Goal: Ask a question: Seek information or help from site administrators or community

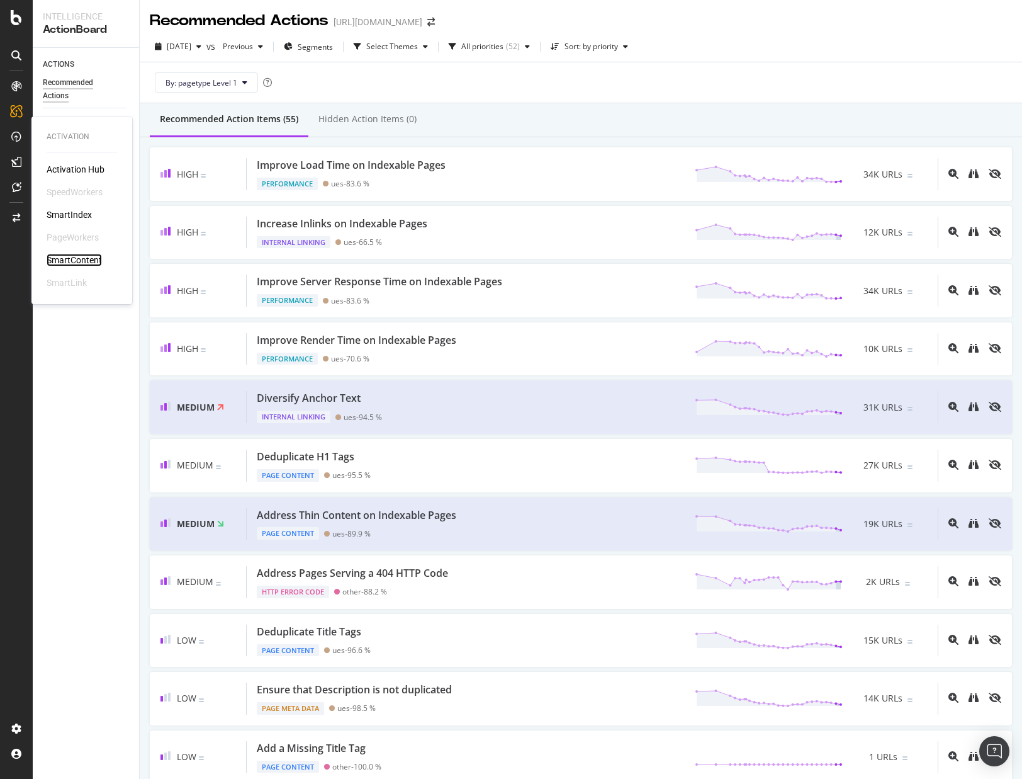
click at [53, 262] on div "SmartContent" at bounding box center [74, 260] width 55 height 13
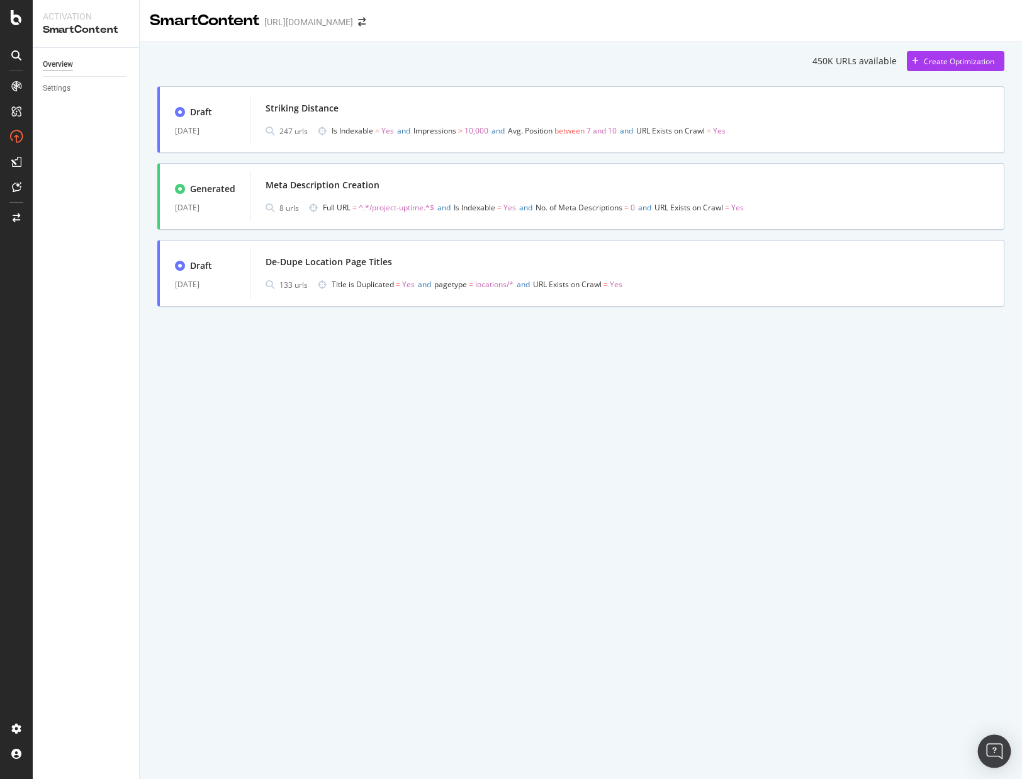
click at [996, 740] on div "Open Intercom Messenger" at bounding box center [994, 750] width 33 height 33
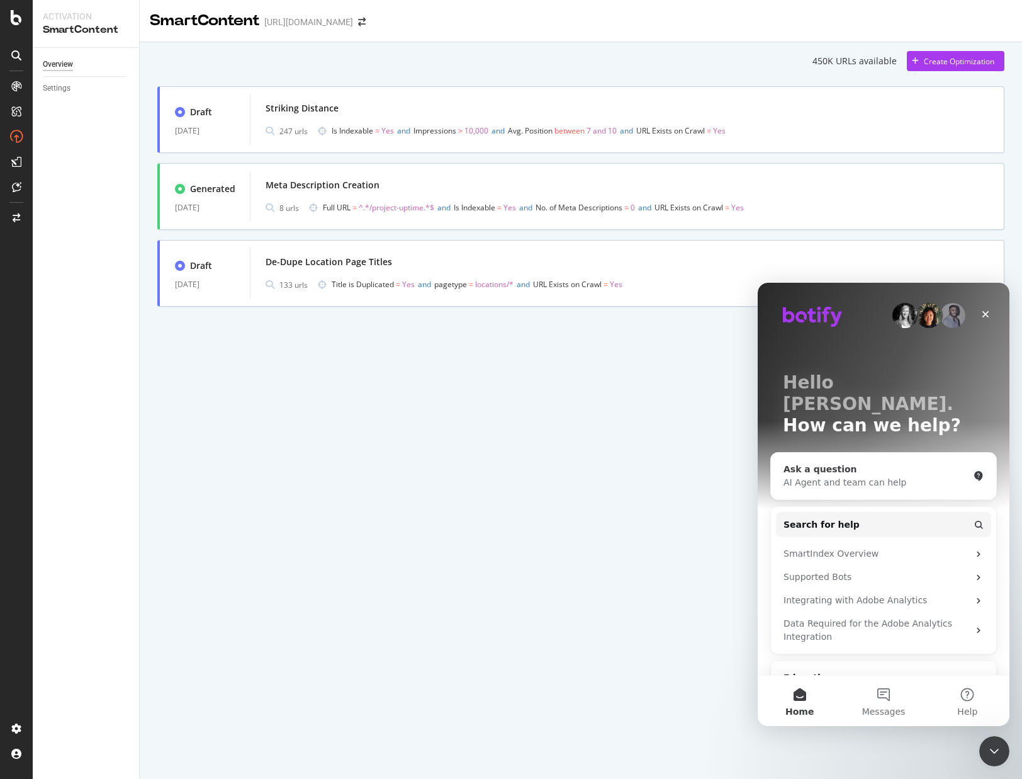
click at [889, 463] on div "Ask a question" at bounding box center [876, 469] width 185 height 13
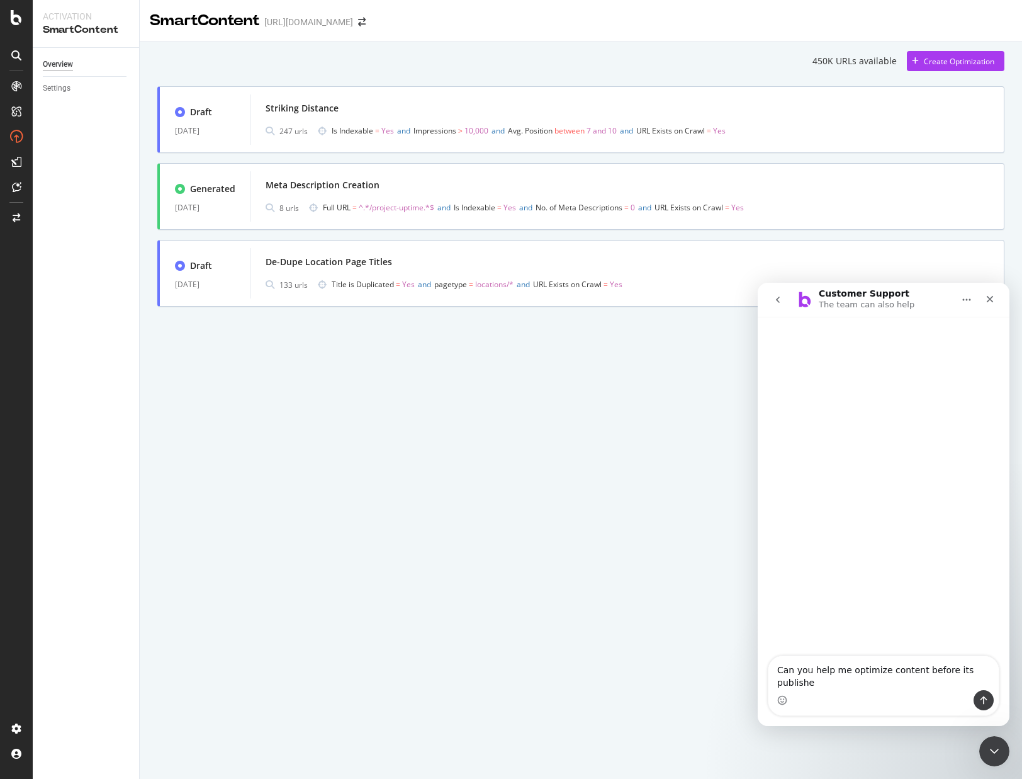
type textarea "Can you help me optimize content before its published"
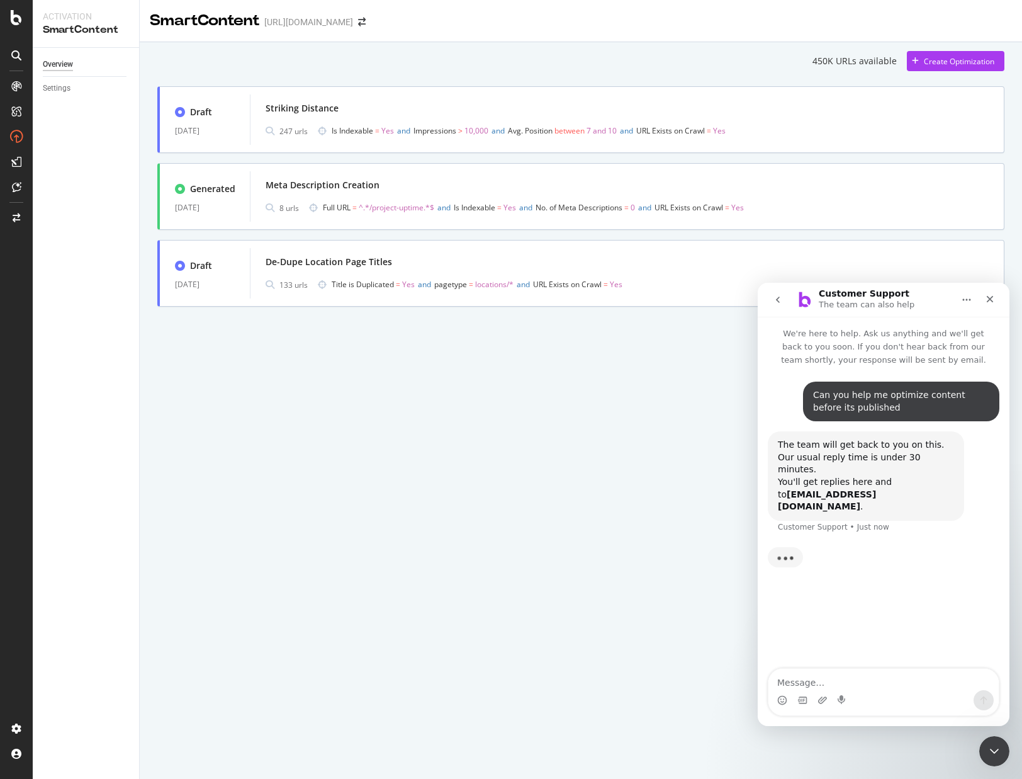
click at [772, 299] on button "go back" at bounding box center [778, 300] width 24 height 24
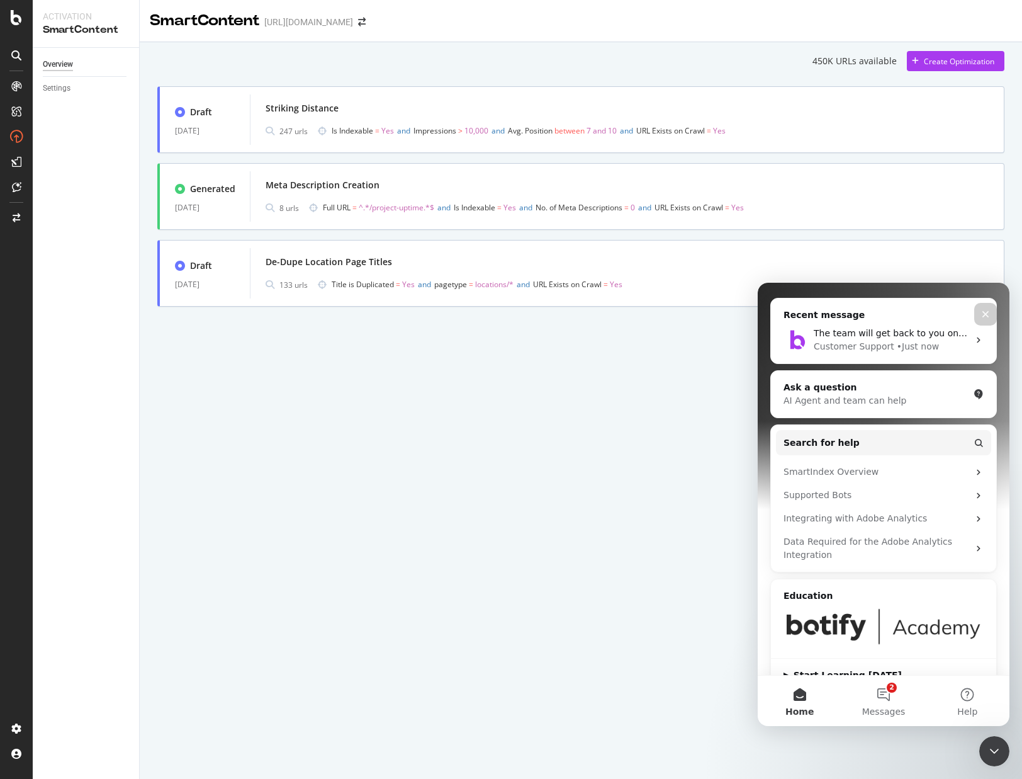
scroll to position [28, 0]
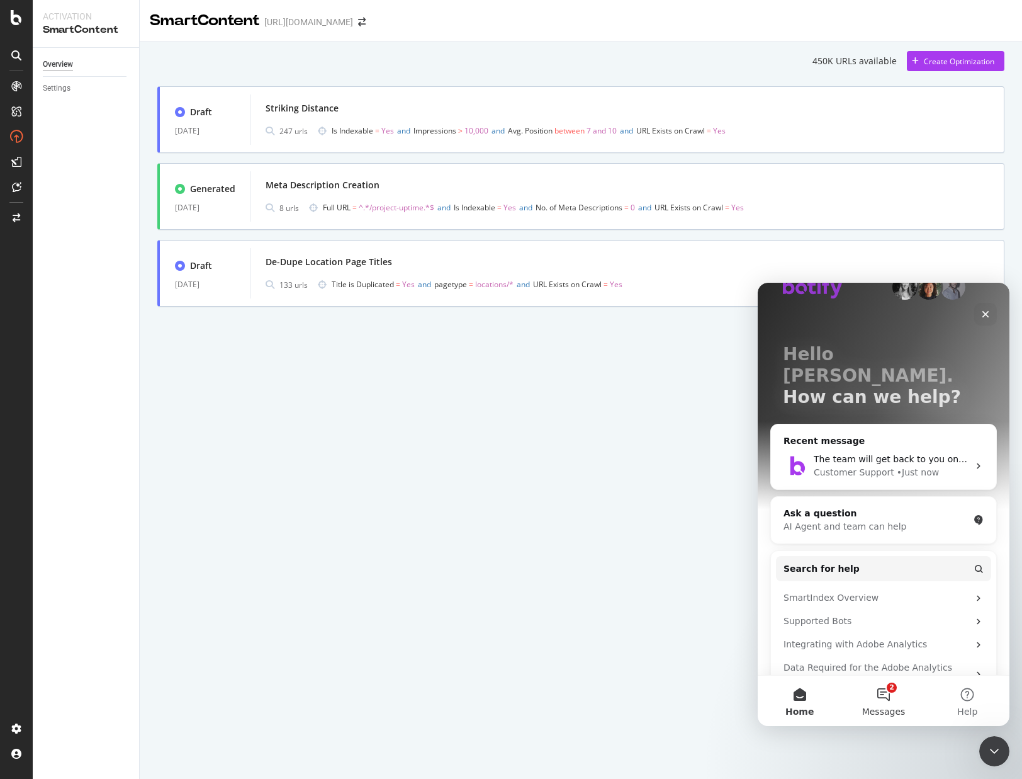
click at [888, 694] on button "2 Messages" at bounding box center [883, 700] width 84 height 50
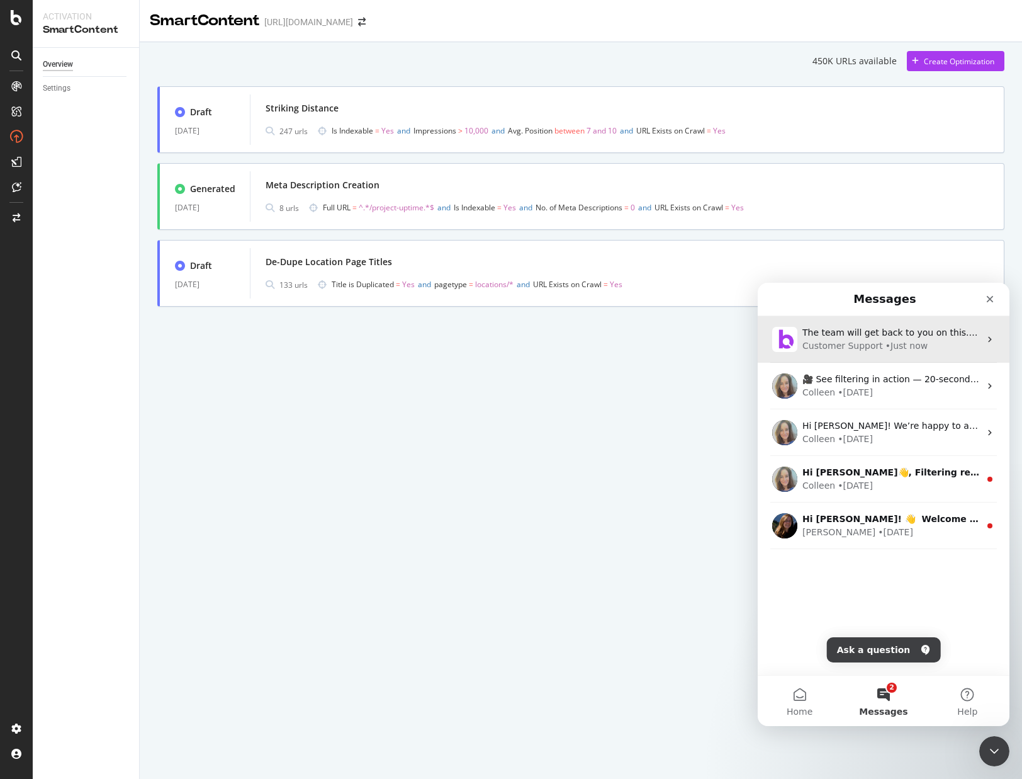
click at [923, 340] on div "Customer Support • Just now" at bounding box center [890, 345] width 177 height 13
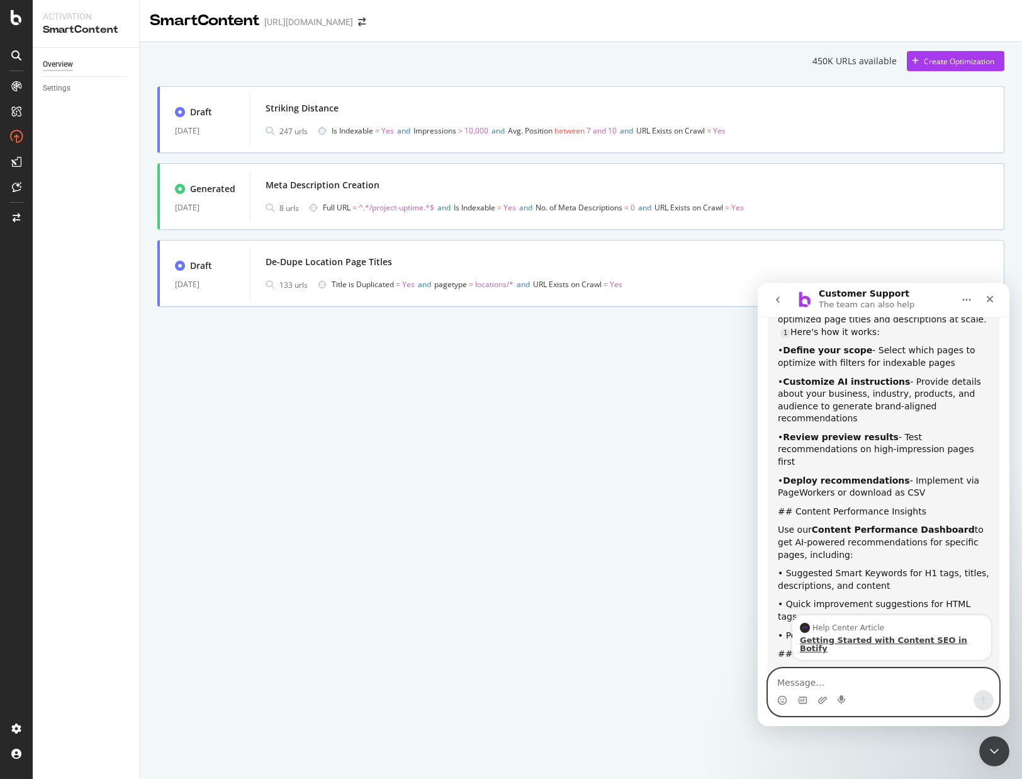
scroll to position [176, 0]
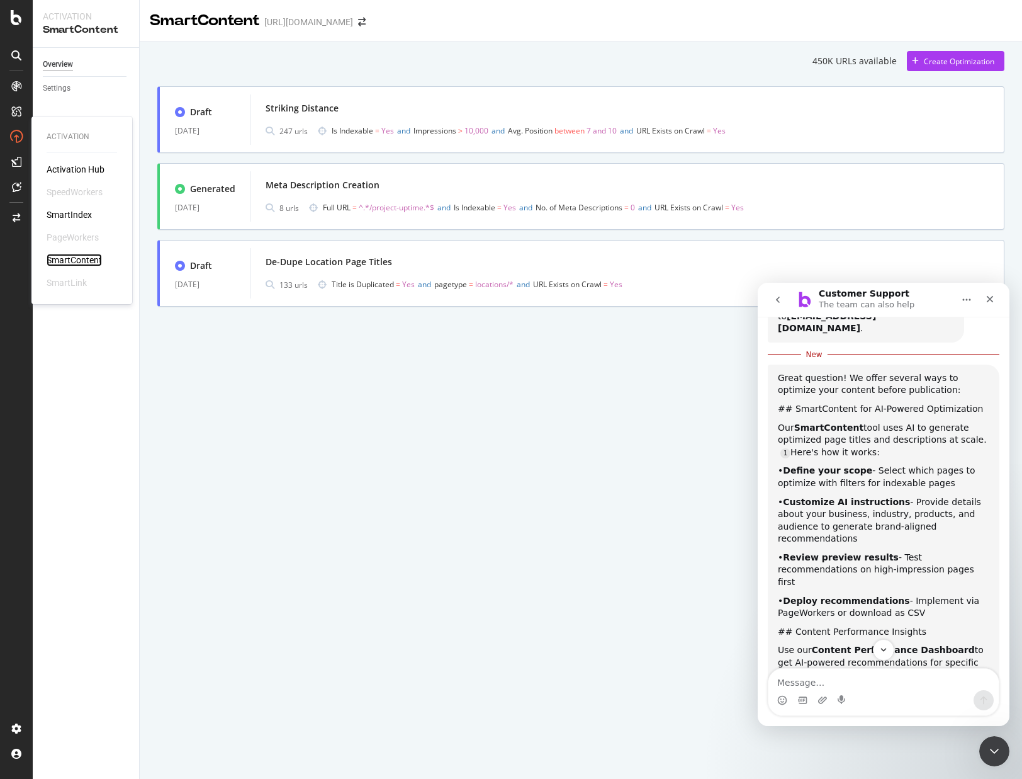
click at [63, 263] on div "SmartContent" at bounding box center [74, 260] width 55 height 13
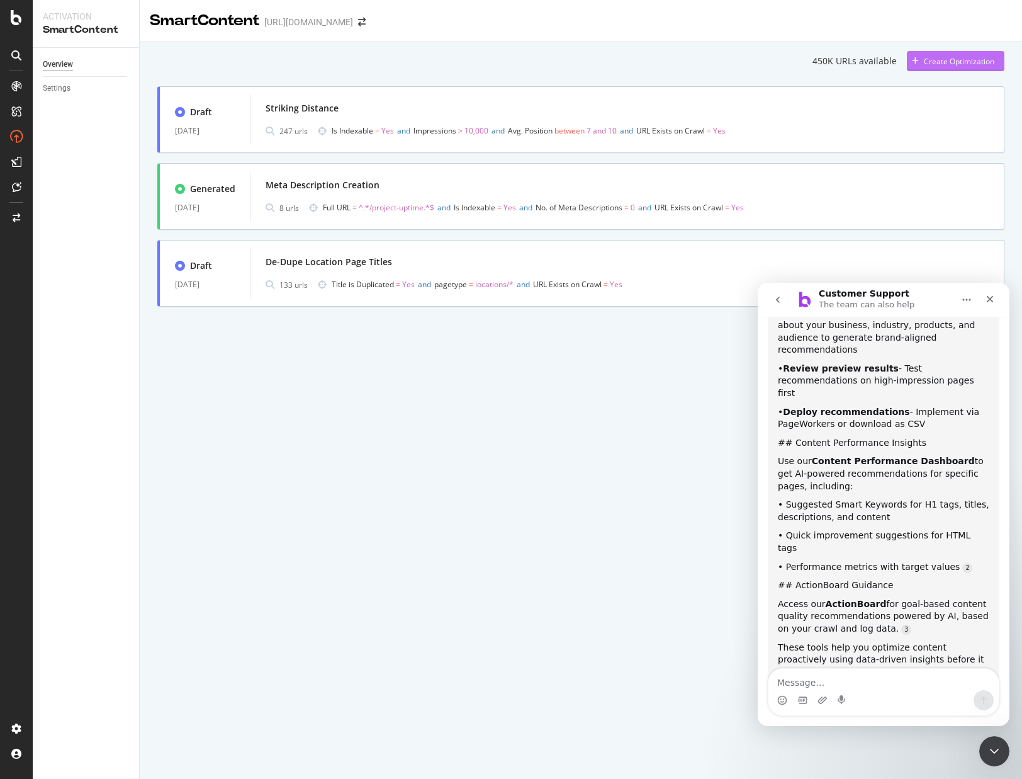
click at [976, 53] on div "Create Optimization" at bounding box center [950, 61] width 87 height 19
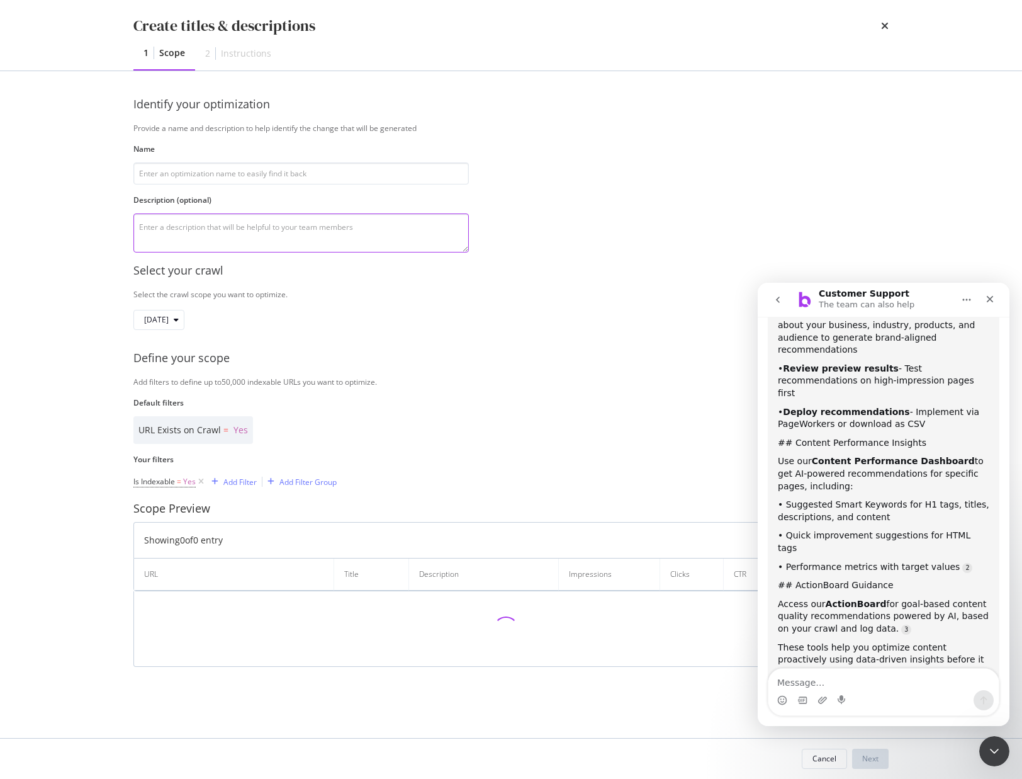
click at [236, 222] on textarea "modal" at bounding box center [300, 232] width 335 height 39
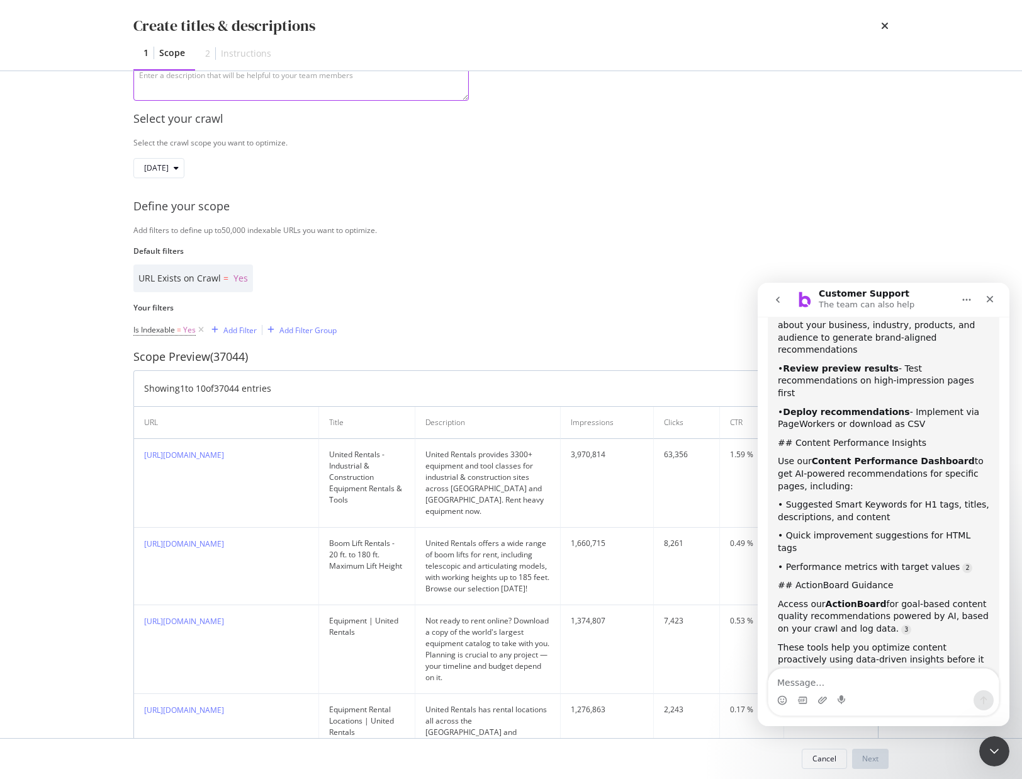
scroll to position [0, 0]
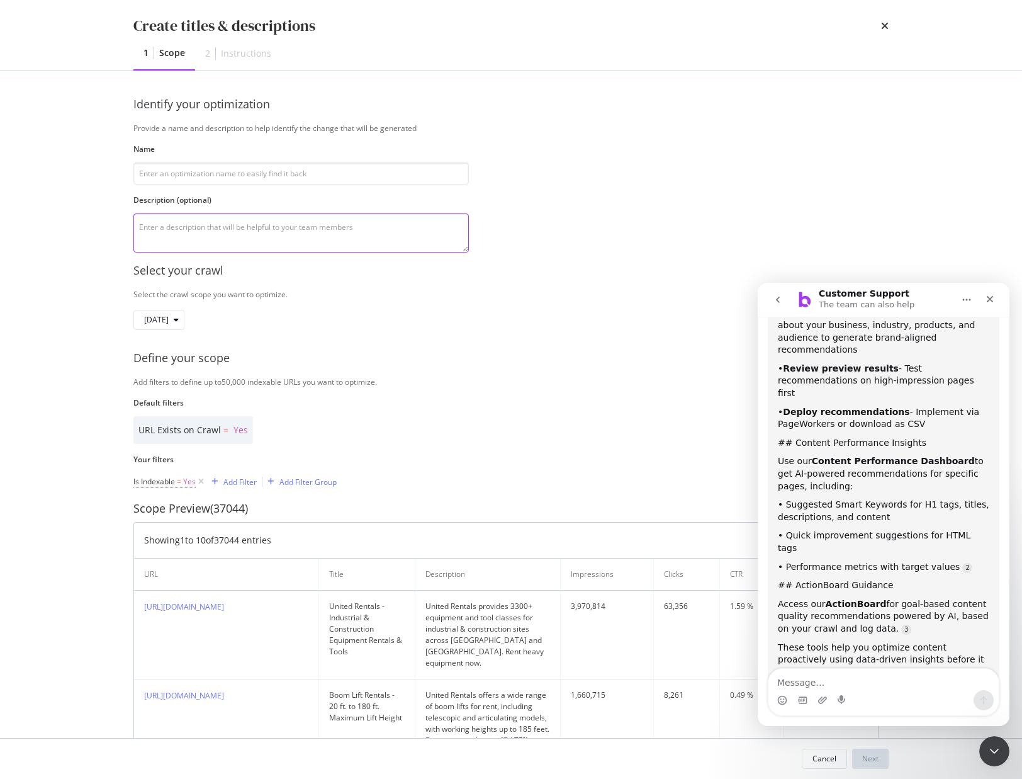
click at [903, 681] on textarea "Message…" at bounding box center [883, 678] width 230 height 21
click at [899, 675] on textarea "Message…" at bounding box center [883, 678] width 230 height 21
click at [796, 673] on textarea "Message…" at bounding box center [883, 678] width 230 height 21
click at [796, 674] on textarea "Message…" at bounding box center [883, 678] width 230 height 21
click at [801, 688] on textarea "Message…" at bounding box center [883, 678] width 230 height 21
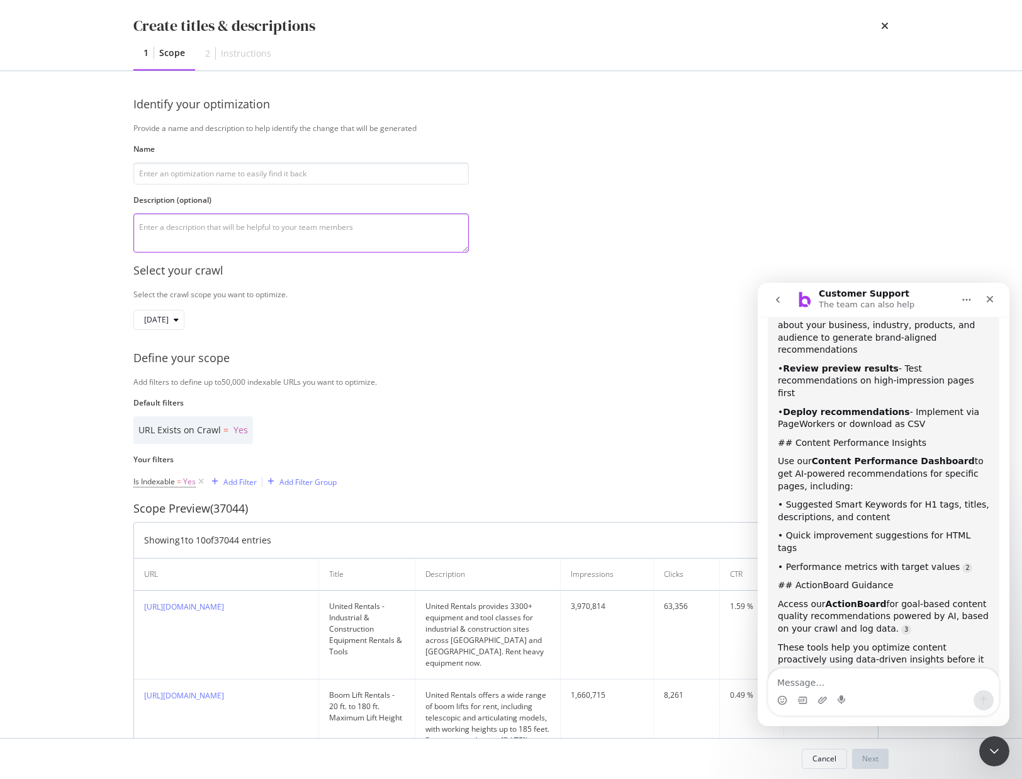
click at [806, 683] on textarea "Message…" at bounding box center [883, 678] width 230 height 21
click at [1007, 748] on div "Close Intercom Messenger" at bounding box center [992, 749] width 30 height 30
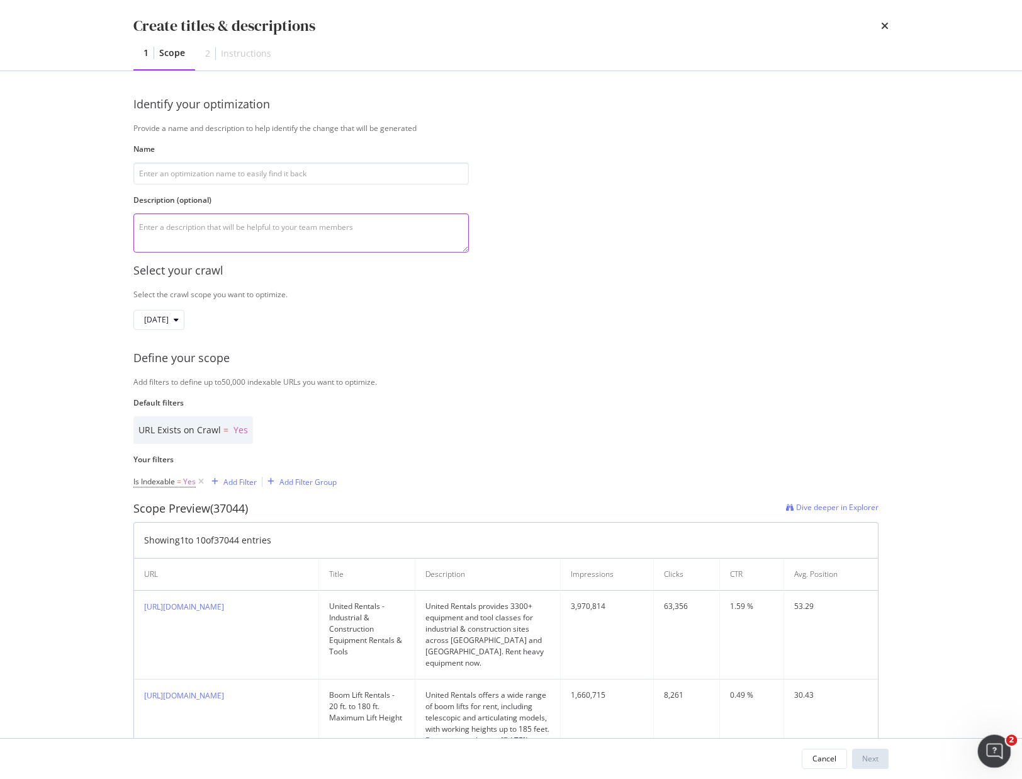
scroll to position [183, 0]
click at [996, 755] on icon "Open Intercom Messenger" at bounding box center [992, 749] width 21 height 21
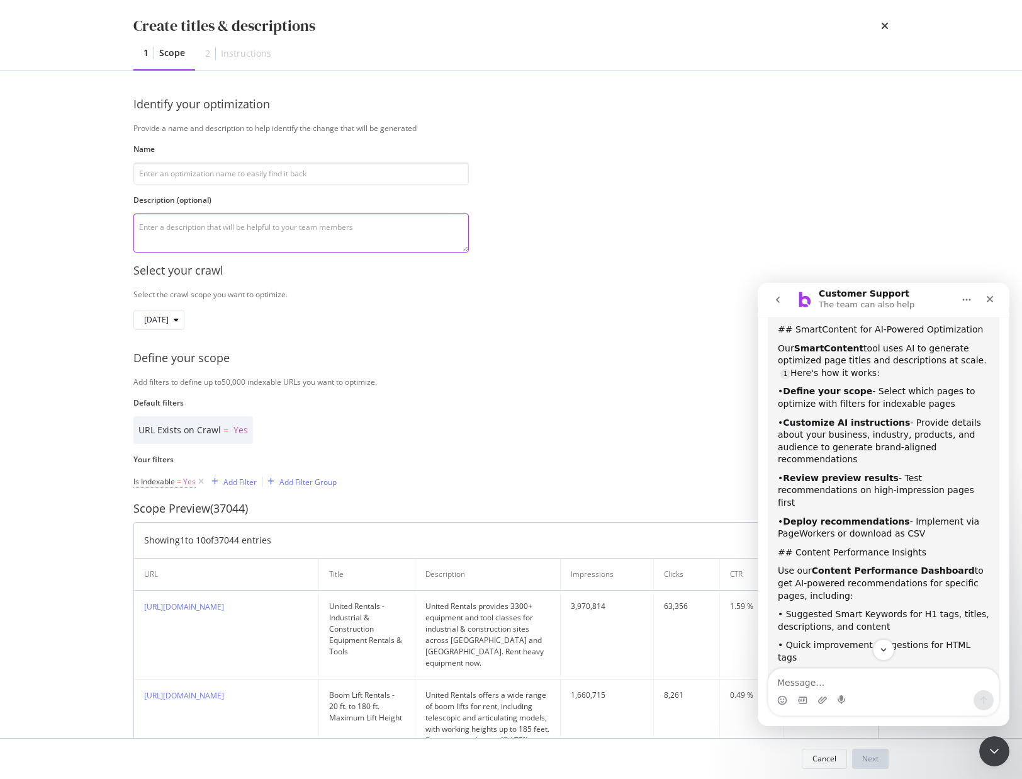
scroll to position [365, 0]
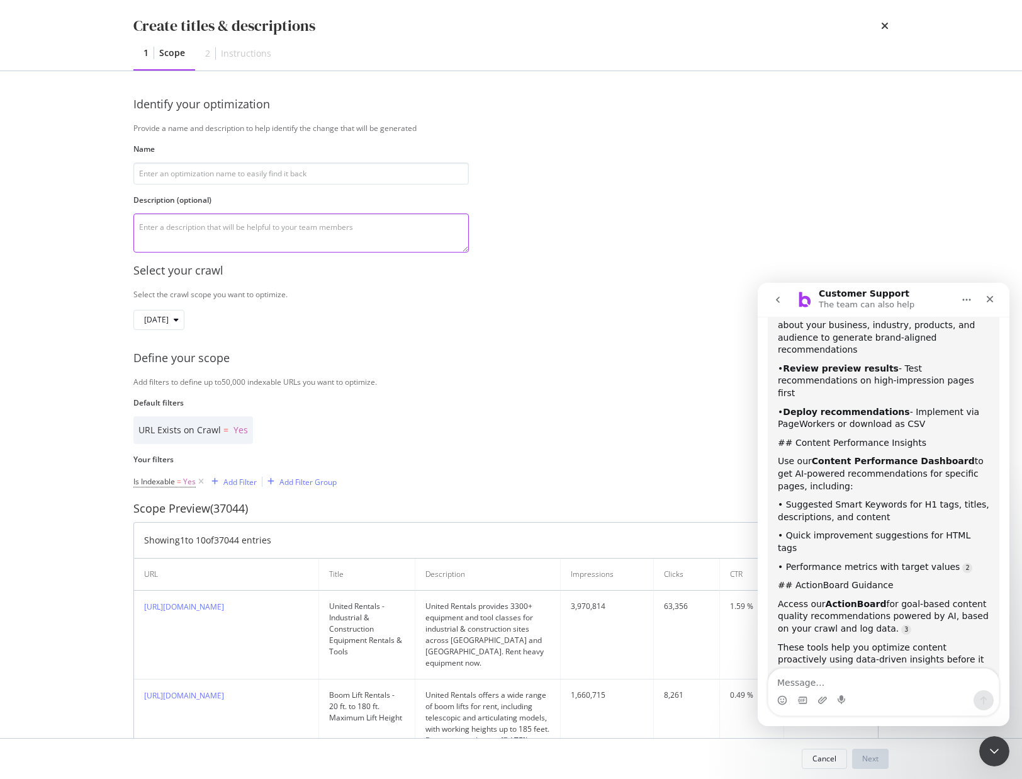
click at [860, 672] on textarea "Message…" at bounding box center [883, 678] width 230 height 21
click at [801, 678] on textarea "Message…" at bounding box center [883, 678] width 230 height 21
type textarea "No"
click at [772, 298] on button "go back" at bounding box center [778, 300] width 24 height 24
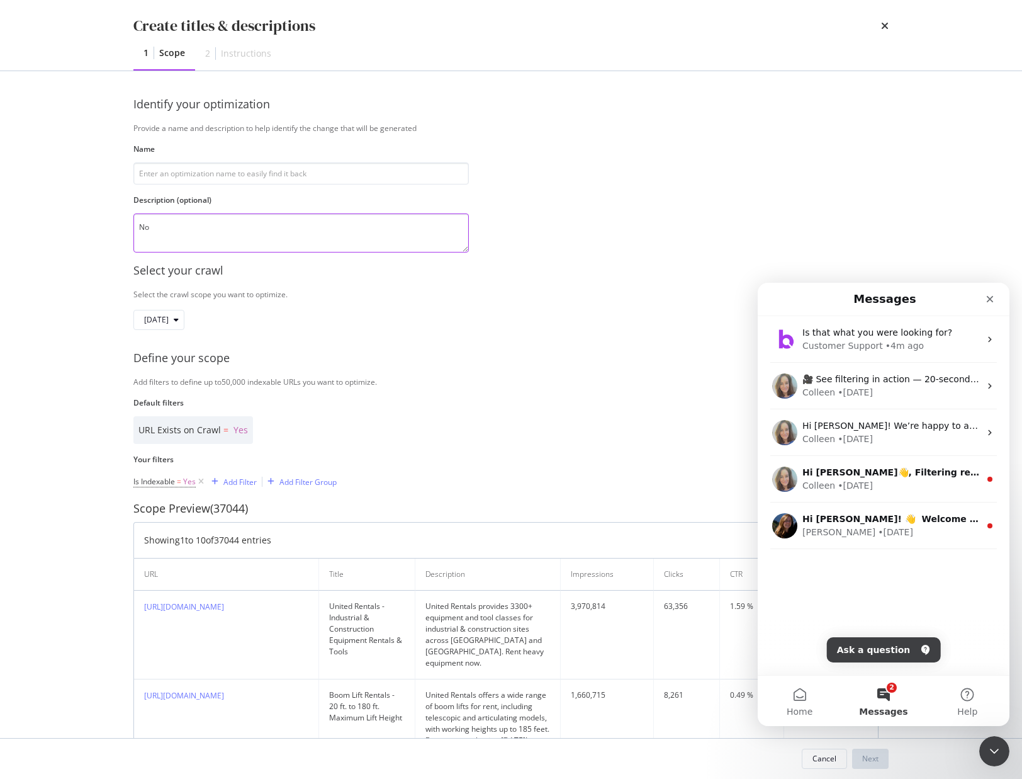
scroll to position [0, 0]
click at [891, 695] on button "2 Messages" at bounding box center [883, 700] width 84 height 50
click at [882, 636] on div "Is that what you were looking for? Customer Support • 4m ago 🎥 See filtering in…" at bounding box center [884, 495] width 252 height 359
click at [993, 305] on div "Close" at bounding box center [990, 299] width 23 height 23
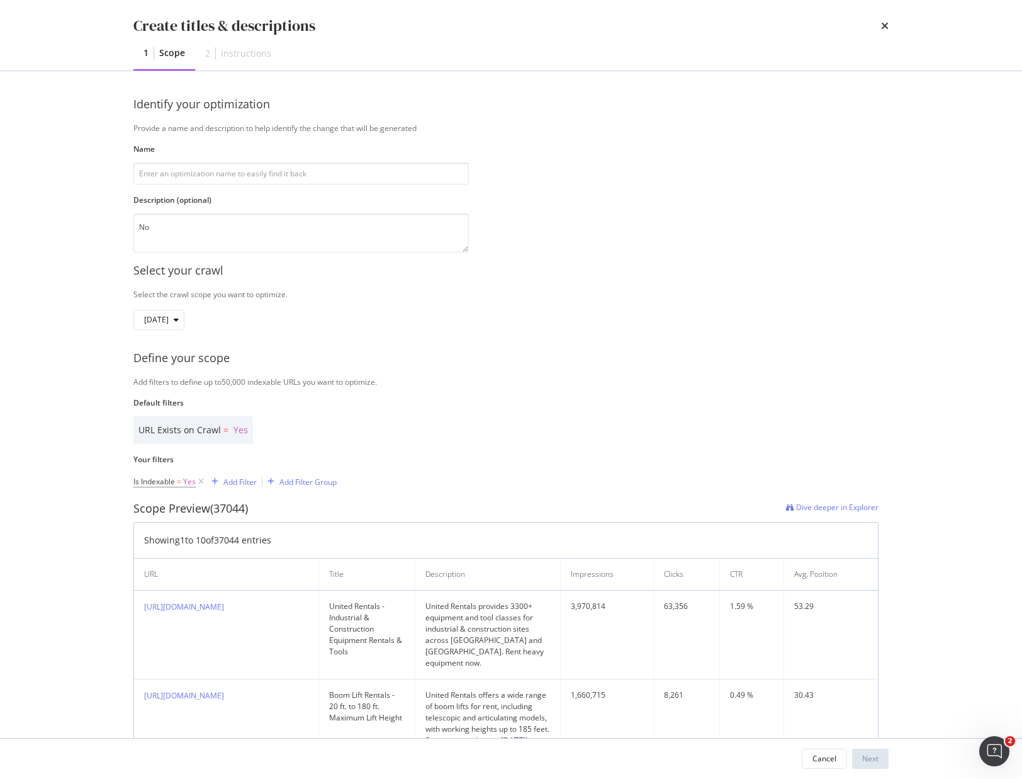
click at [890, 24] on div "Create titles & descriptions 1 Scope 2 Instructions" at bounding box center [511, 35] width 806 height 70
click at [889, 25] on div "Create titles & descriptions 1 Scope 2 Instructions" at bounding box center [511, 35] width 806 height 70
click at [882, 25] on icon "times" at bounding box center [885, 26] width 8 height 10
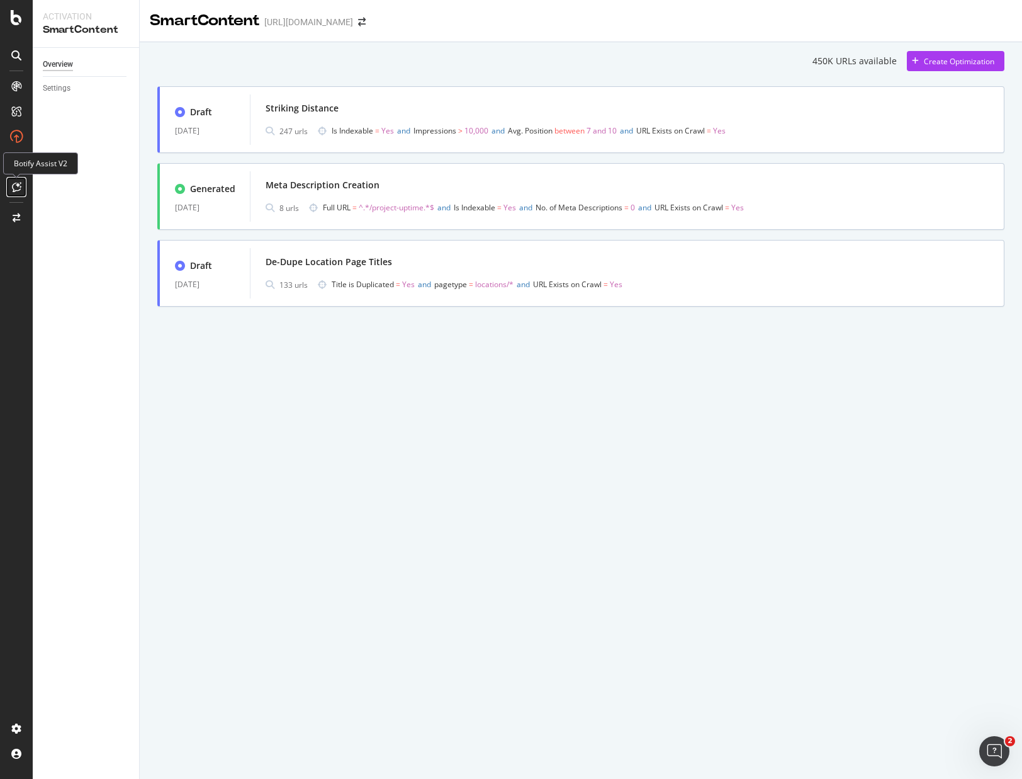
click at [20, 177] on div at bounding box center [16, 187] width 20 height 20
